Goal: Task Accomplishment & Management: Manage account settings

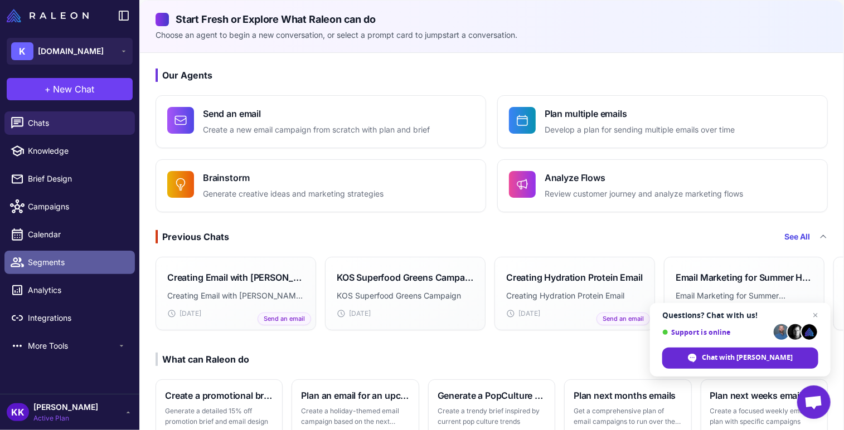
click at [56, 260] on span "Segments" at bounding box center [77, 262] width 98 height 12
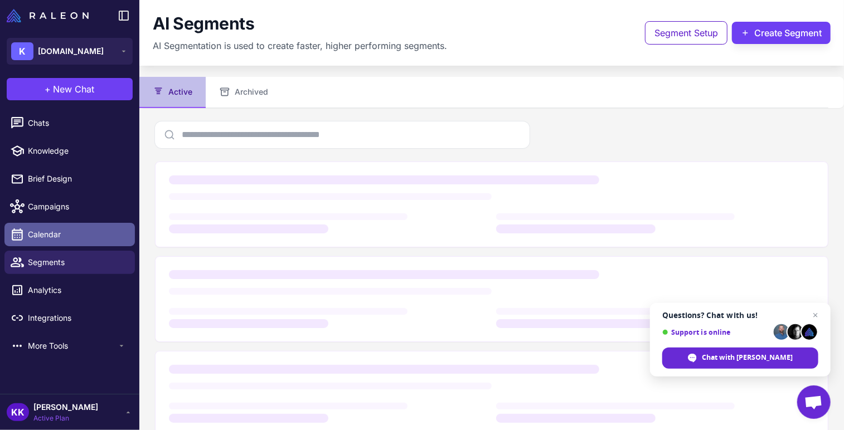
click at [65, 240] on span "Calendar" at bounding box center [77, 235] width 98 height 12
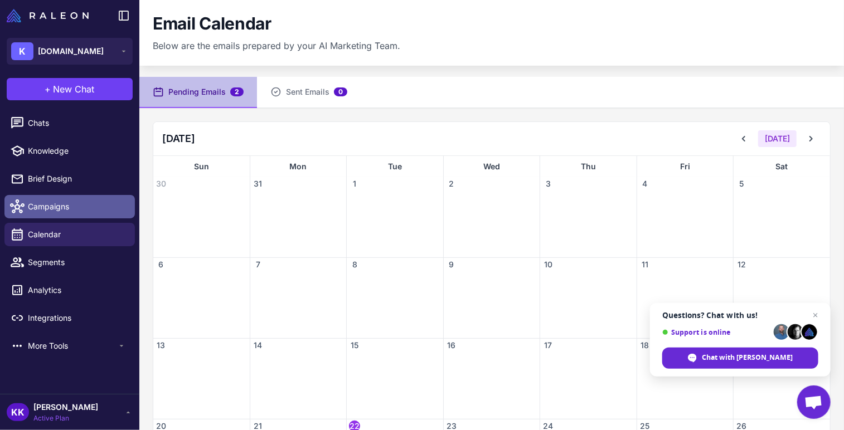
click at [72, 216] on link "Campaigns" at bounding box center [69, 206] width 130 height 23
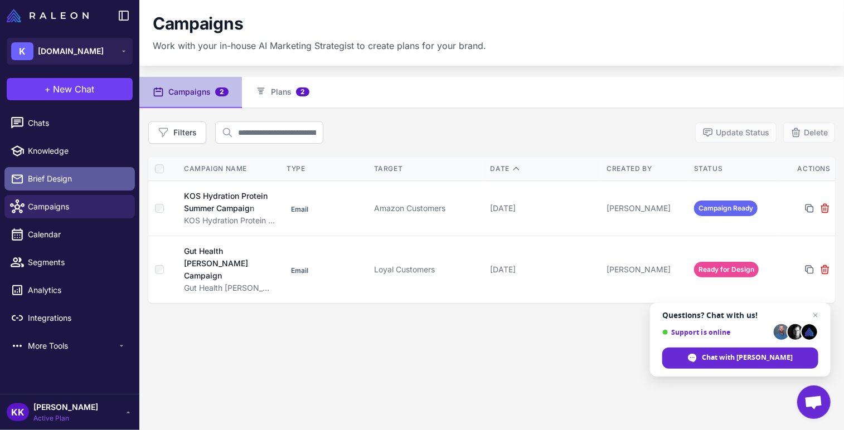
click at [61, 173] on span "Brief Design" at bounding box center [77, 179] width 98 height 12
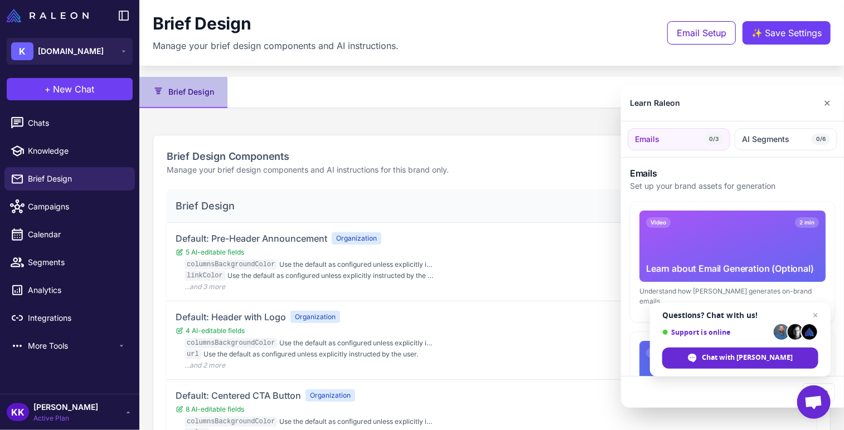
click at [59, 345] on div at bounding box center [422, 215] width 844 height 430
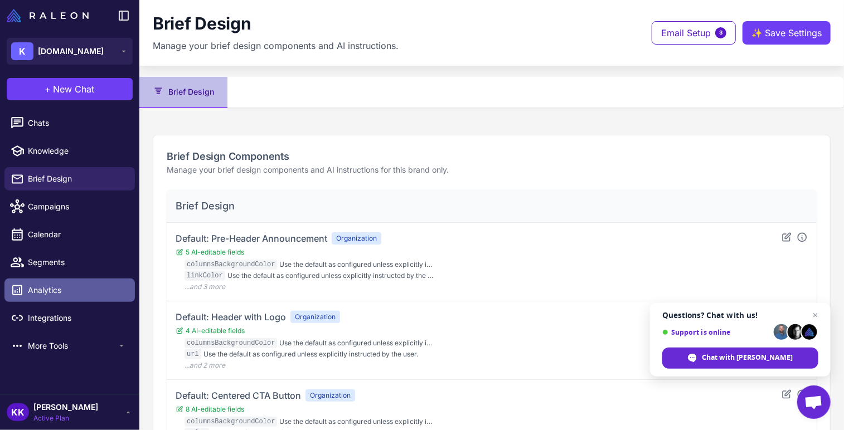
click at [100, 289] on span "Analytics" at bounding box center [77, 290] width 98 height 12
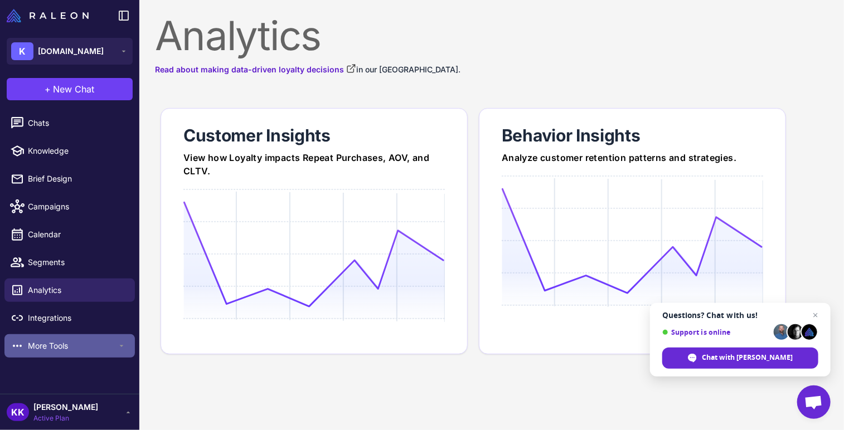
click at [123, 351] on div "More Tools" at bounding box center [69, 346] width 130 height 23
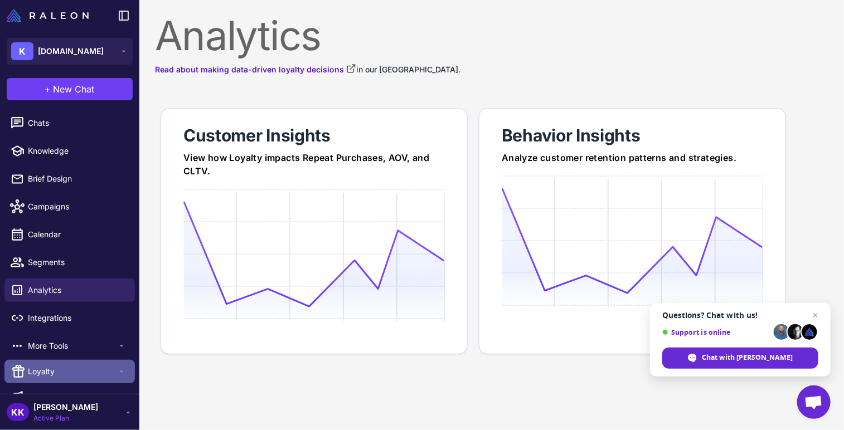
click at [108, 369] on span "Loyalty" at bounding box center [72, 372] width 89 height 12
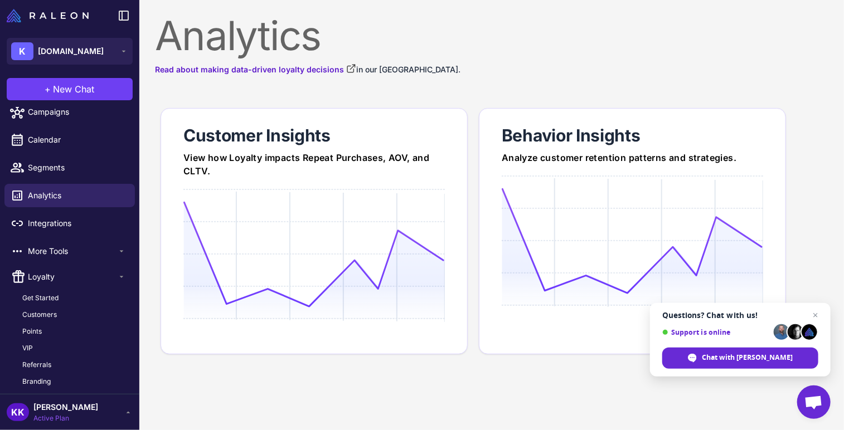
scroll to position [109, 0]
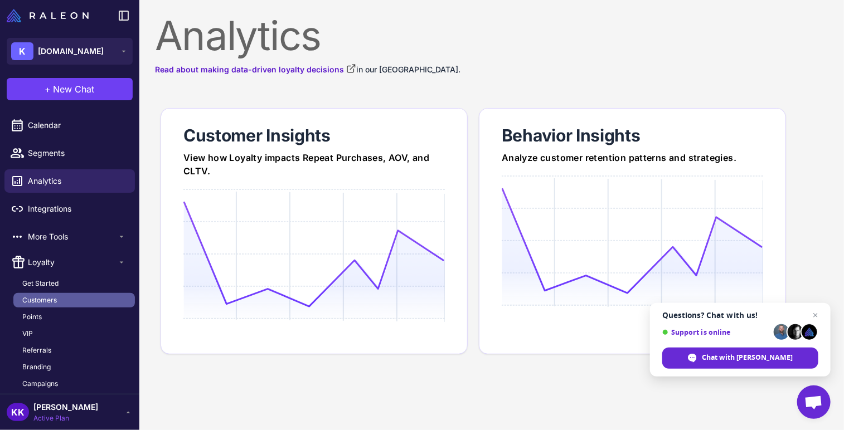
click at [67, 299] on link "Customers" at bounding box center [74, 300] width 122 height 14
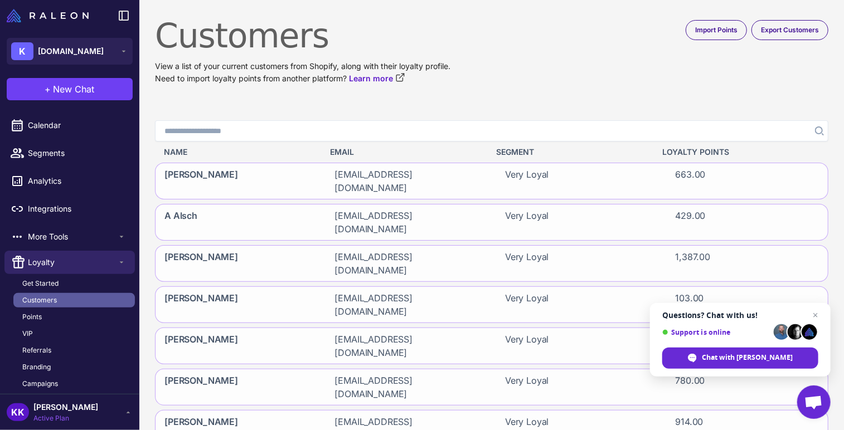
click at [71, 298] on link "Customers" at bounding box center [74, 300] width 122 height 14
click at [209, 132] on input "Search" at bounding box center [492, 130] width 674 height 21
paste input "**********"
type input "**********"
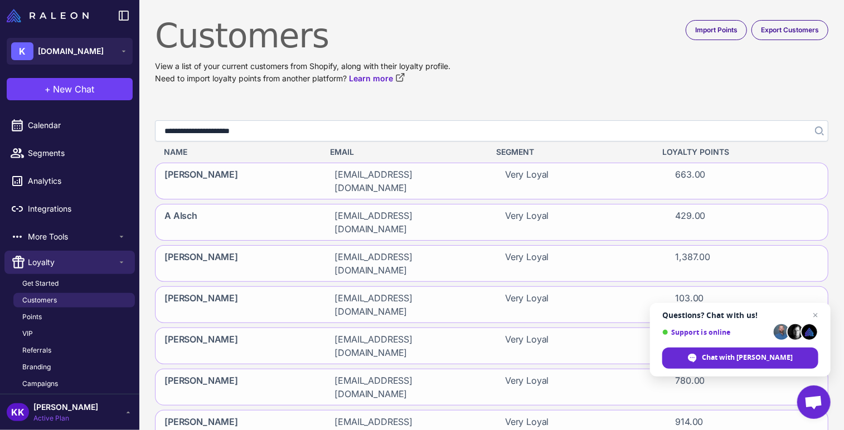
click button "Search" at bounding box center [818, 130] width 20 height 21
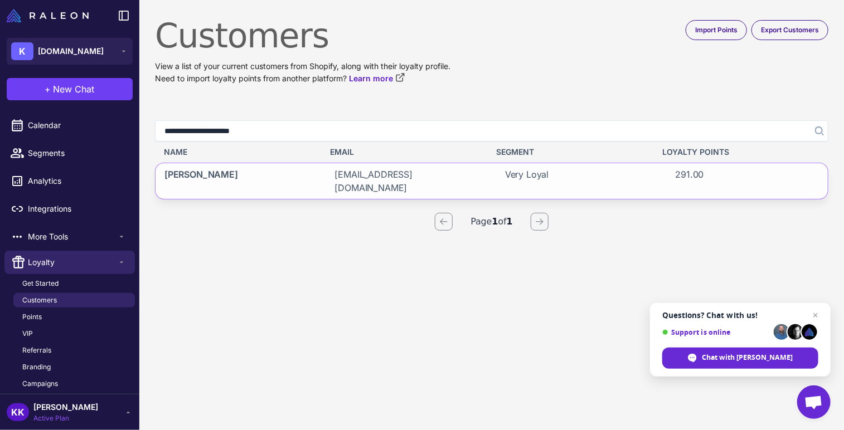
click at [251, 169] on div "[PERSON_NAME]" at bounding box center [237, 181] width 162 height 36
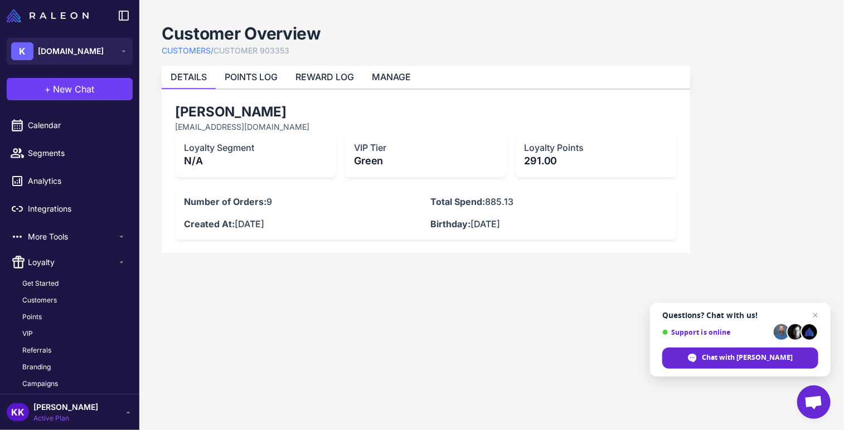
click at [406, 151] on h3 "VIP Tier" at bounding box center [425, 147] width 143 height 11
click at [386, 79] on link "MANAGE" at bounding box center [391, 76] width 39 height 11
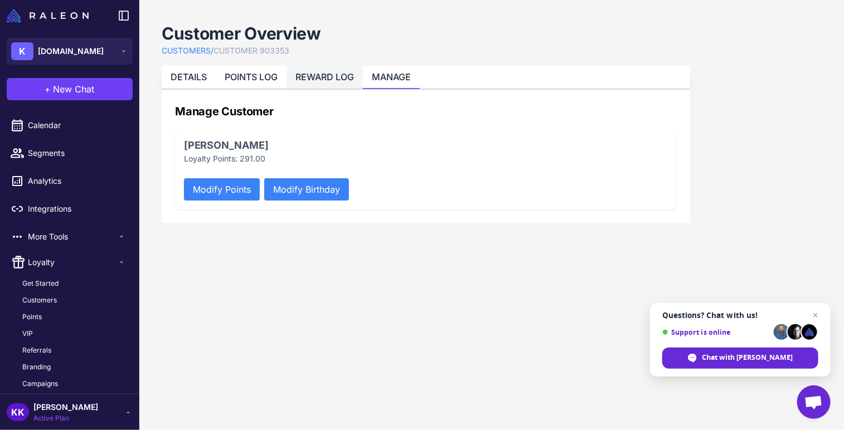
click at [342, 78] on link "REWARD LOG" at bounding box center [325, 76] width 59 height 11
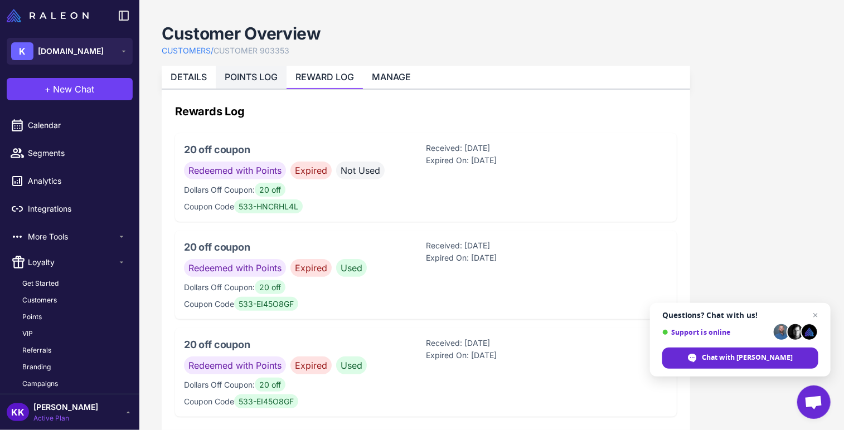
click at [270, 73] on link "POINTS LOG" at bounding box center [251, 76] width 53 height 11
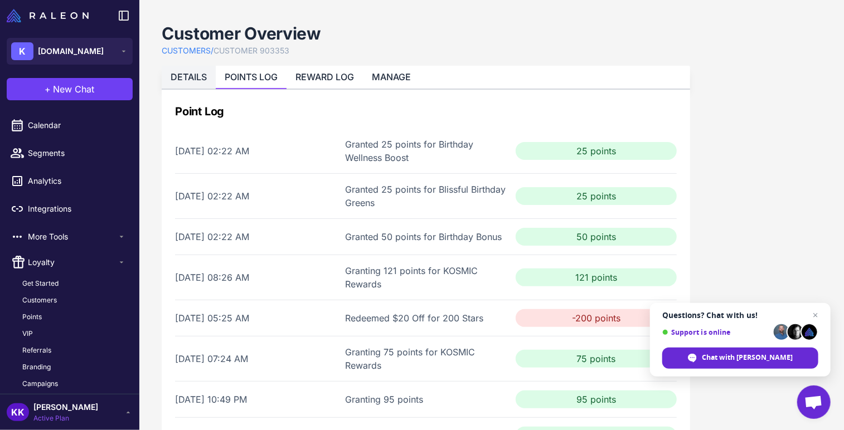
click at [194, 71] on link "DETAILS" at bounding box center [189, 76] width 36 height 11
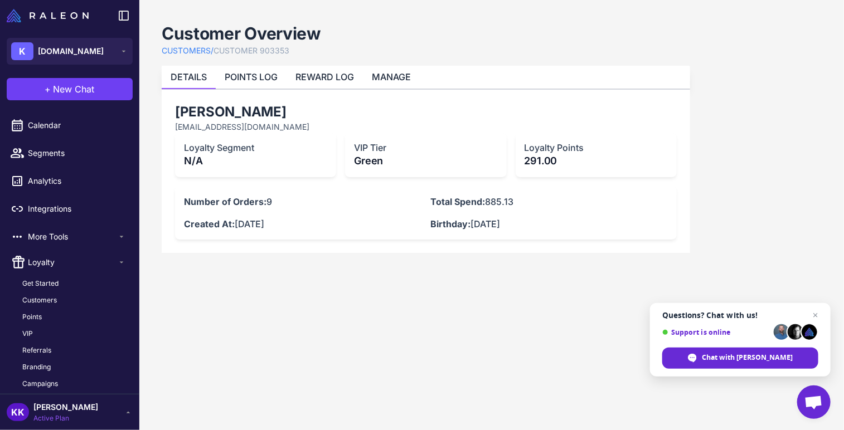
click at [375, 160] on p "Green" at bounding box center [425, 160] width 143 height 15
click at [361, 147] on h3 "VIP Tier" at bounding box center [425, 147] width 143 height 11
click at [31, 331] on span "VIP" at bounding box center [27, 334] width 11 height 10
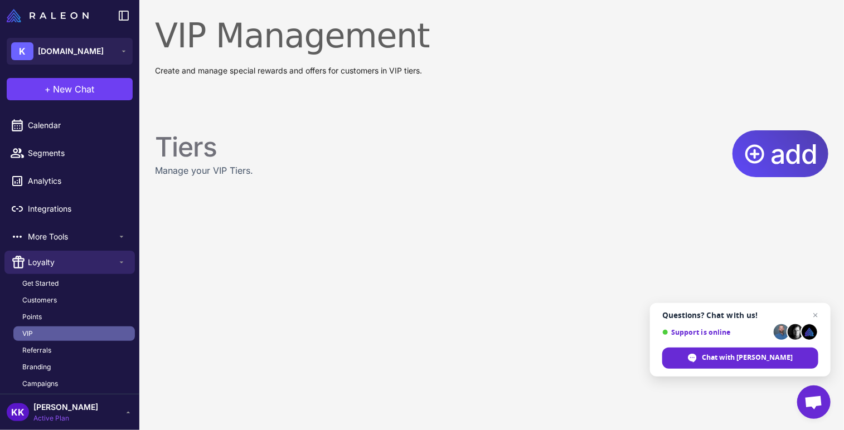
click at [31, 331] on span "VIP" at bounding box center [27, 334] width 11 height 10
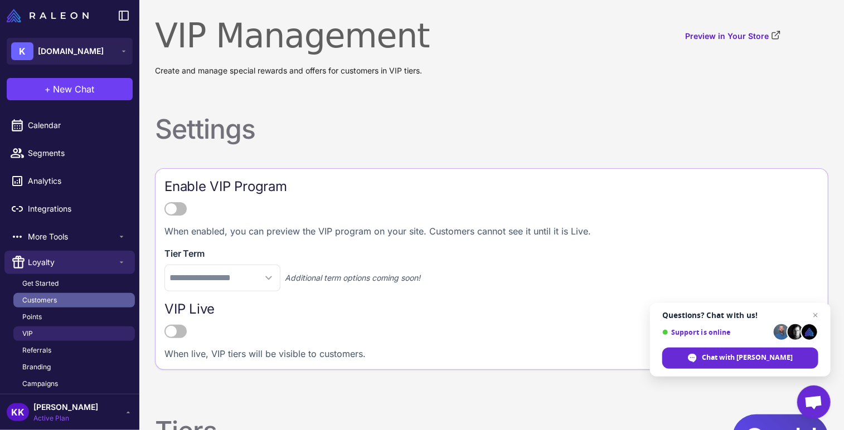
click at [45, 300] on span "Customers" at bounding box center [39, 301] width 35 height 10
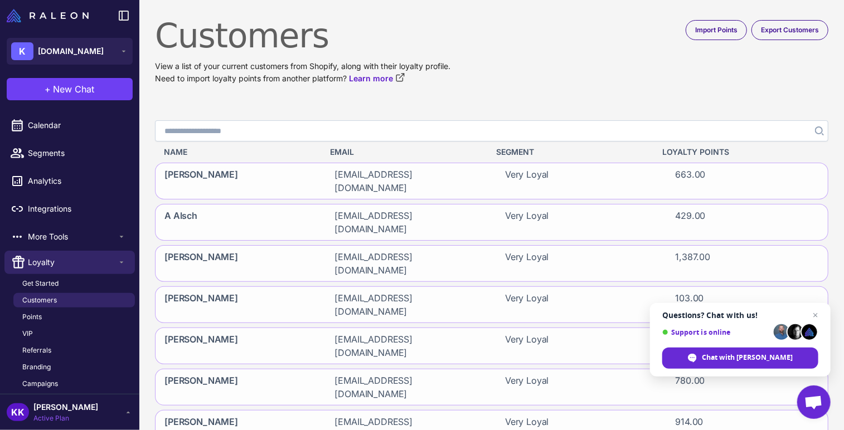
click at [267, 131] on input "Search" at bounding box center [492, 130] width 674 height 21
paste input "**********"
type input "**********"
click at [815, 131] on icon "Search" at bounding box center [819, 131] width 9 height 9
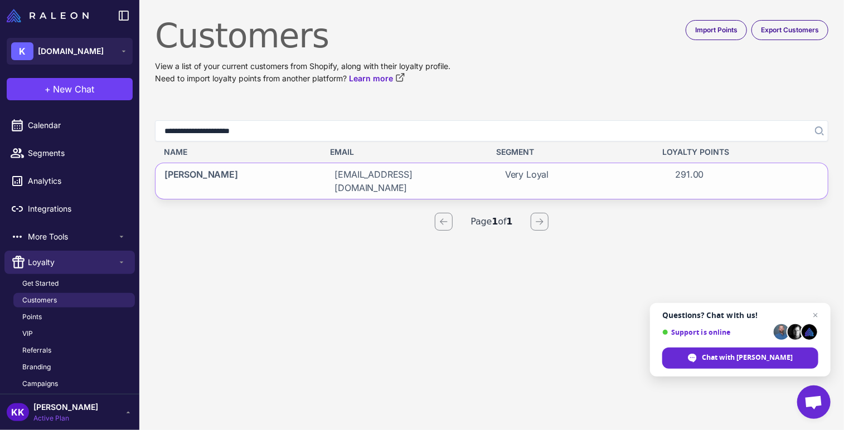
click at [488, 176] on div "[PERSON_NAME] [EMAIL_ADDRESS][DOMAIN_NAME] Very Loyal 291.00" at bounding box center [492, 181] width 674 height 37
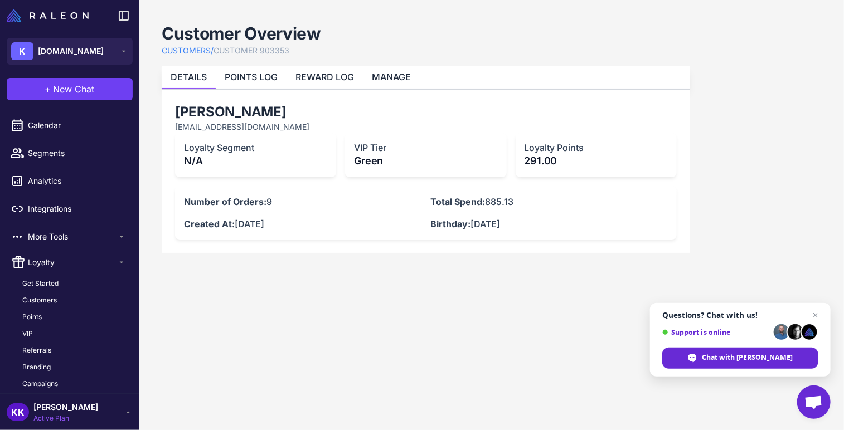
click at [535, 163] on p "291.00" at bounding box center [596, 160] width 143 height 15
click at [245, 73] on link "POINTS LOG" at bounding box center [251, 76] width 53 height 11
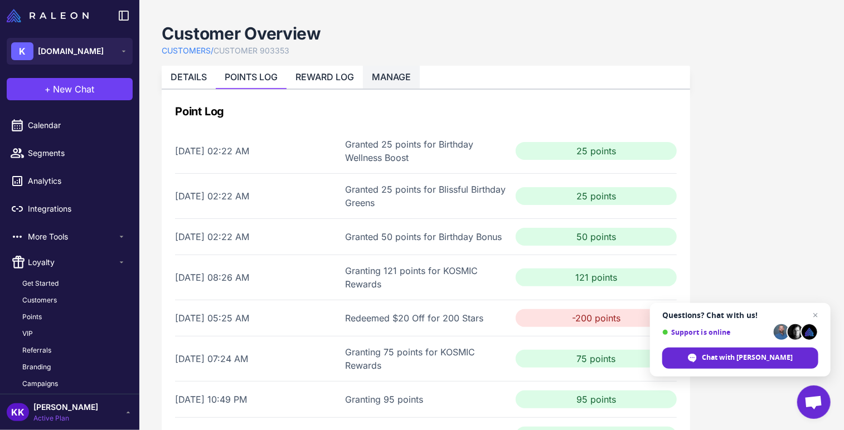
click at [399, 73] on link "MANAGE" at bounding box center [391, 76] width 39 height 11
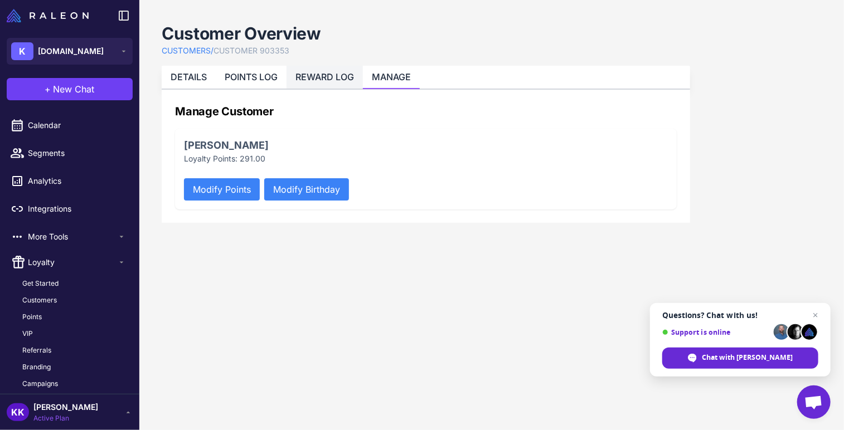
click at [348, 75] on link "REWARD LOG" at bounding box center [325, 76] width 59 height 11
